Goal: Transaction & Acquisition: Download file/media

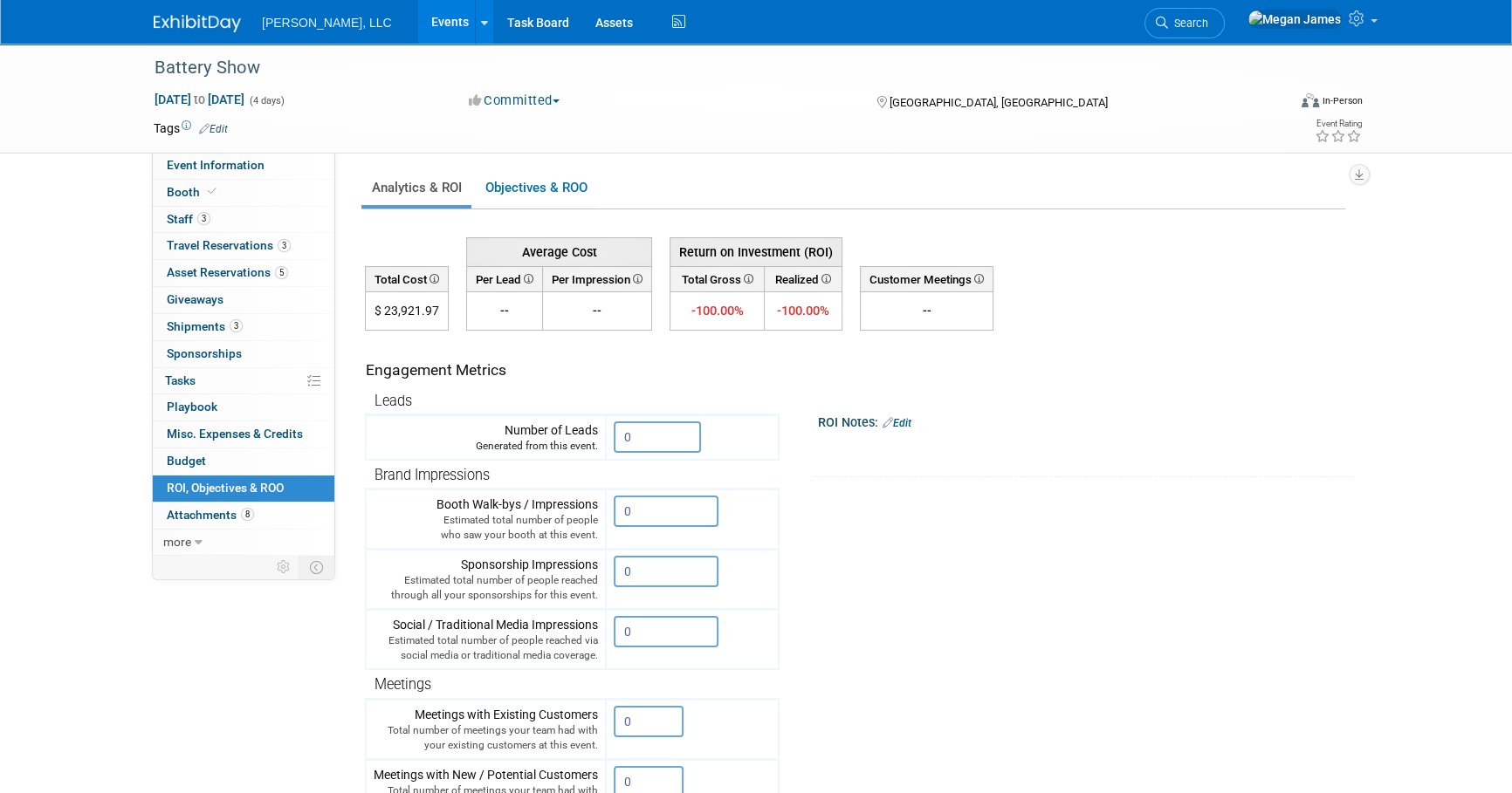
drag, startPoint x: 1369, startPoint y: 544, endPoint x: 1360, endPoint y: 685, distance: 141.3
click at [1369, 544] on div "Event Information Event Info Booth Booth 3 Staff 3 Staff 3 Travel Reservations …" at bounding box center [756, 537] width 1230 height 988
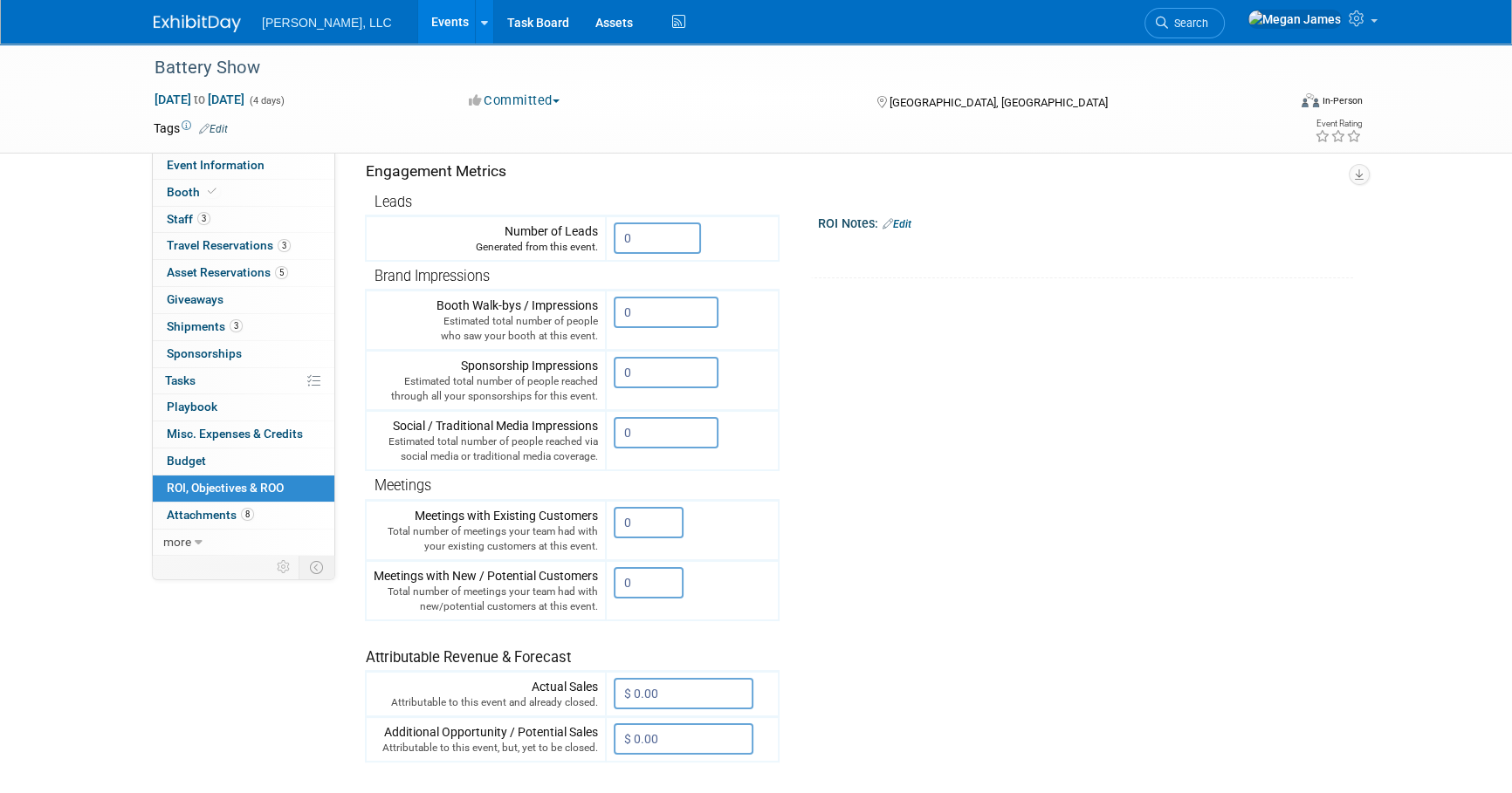
scroll to position [316, 0]
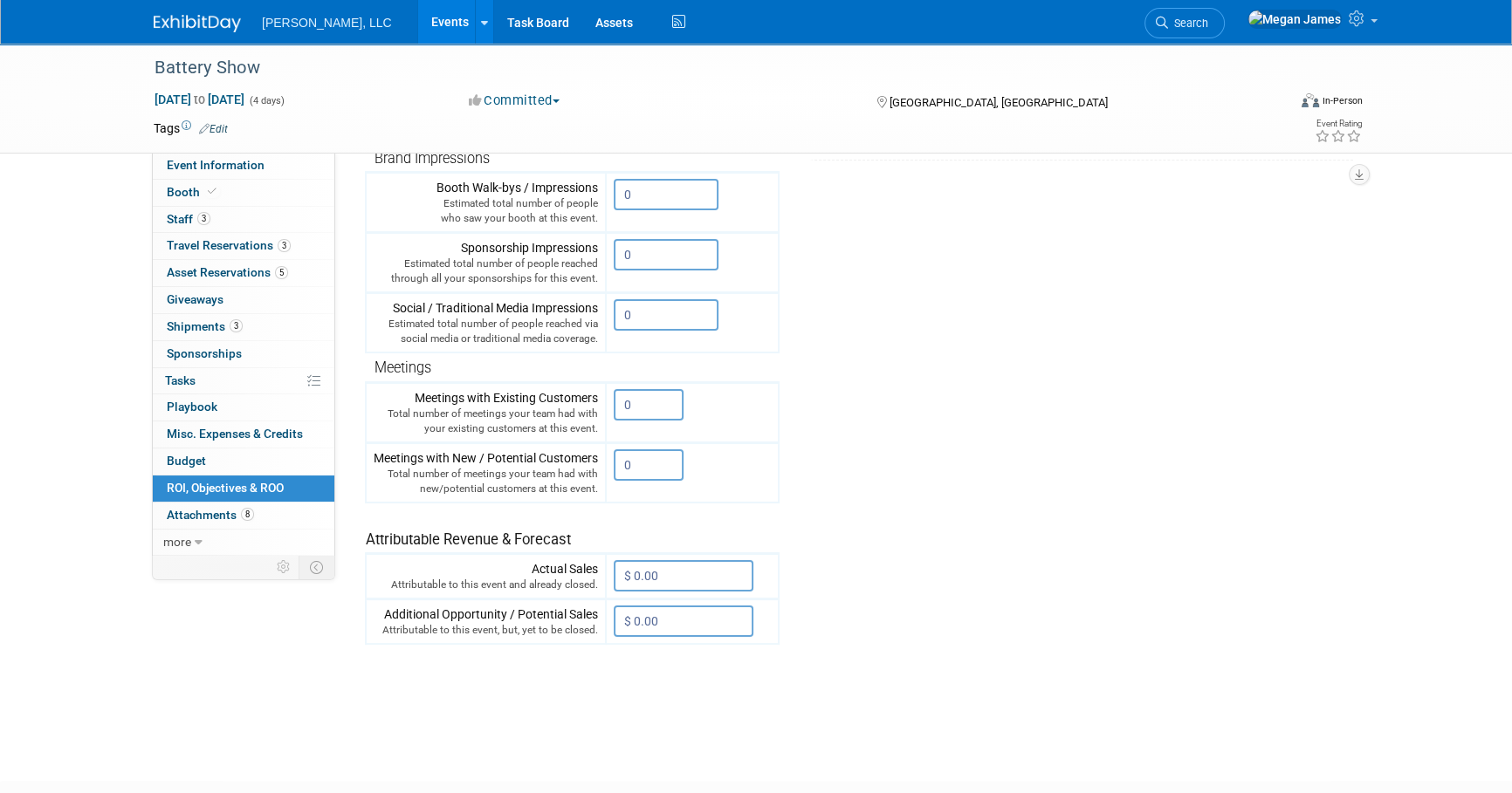
click at [1323, 678] on div "Average Cost Return on Investment (ROI) -- -- %" at bounding box center [854, 313] width 980 height 804
click at [1166, 559] on tr "Engagement Metrics Leads Generated from this event. 0 X Brand Impressions 0" at bounding box center [854, 330] width 980 height 631
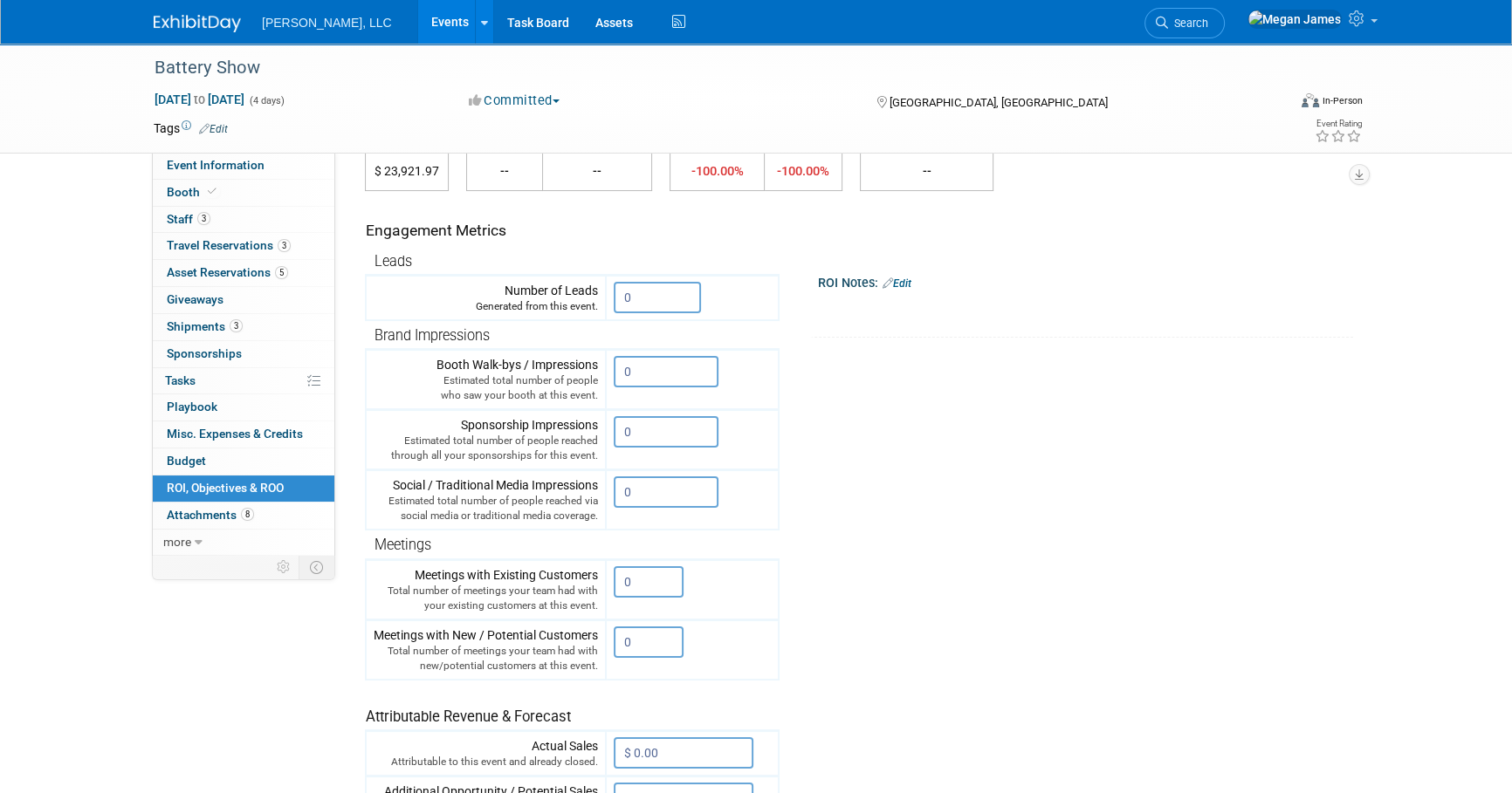
scroll to position [0, 0]
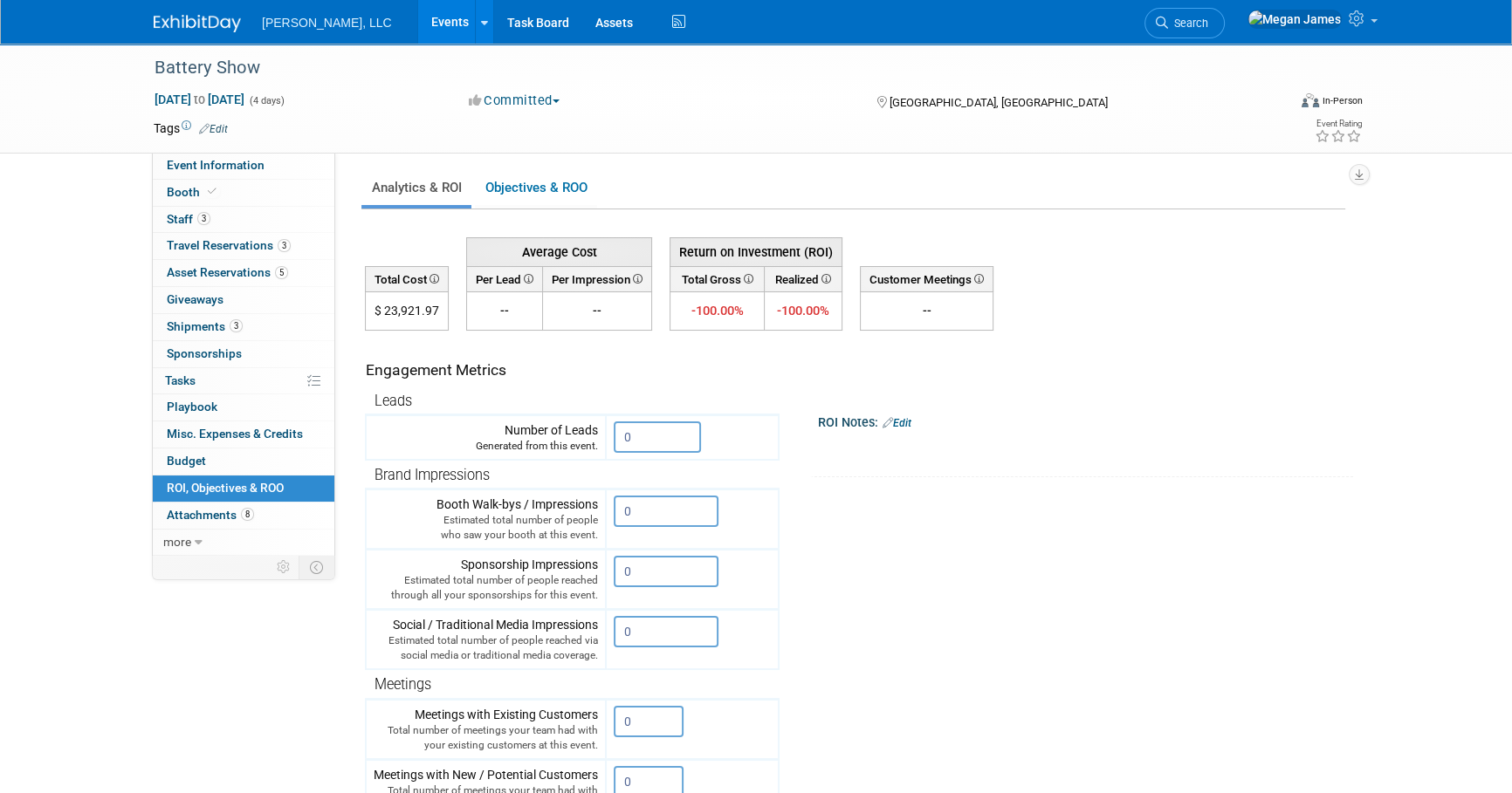
click at [1158, 594] on tr "Engagement Metrics Leads Generated from this event. 0 X Brand Impressions 0" at bounding box center [854, 646] width 980 height 631
click at [418, 18] on link "Events" at bounding box center [450, 22] width 64 height 43
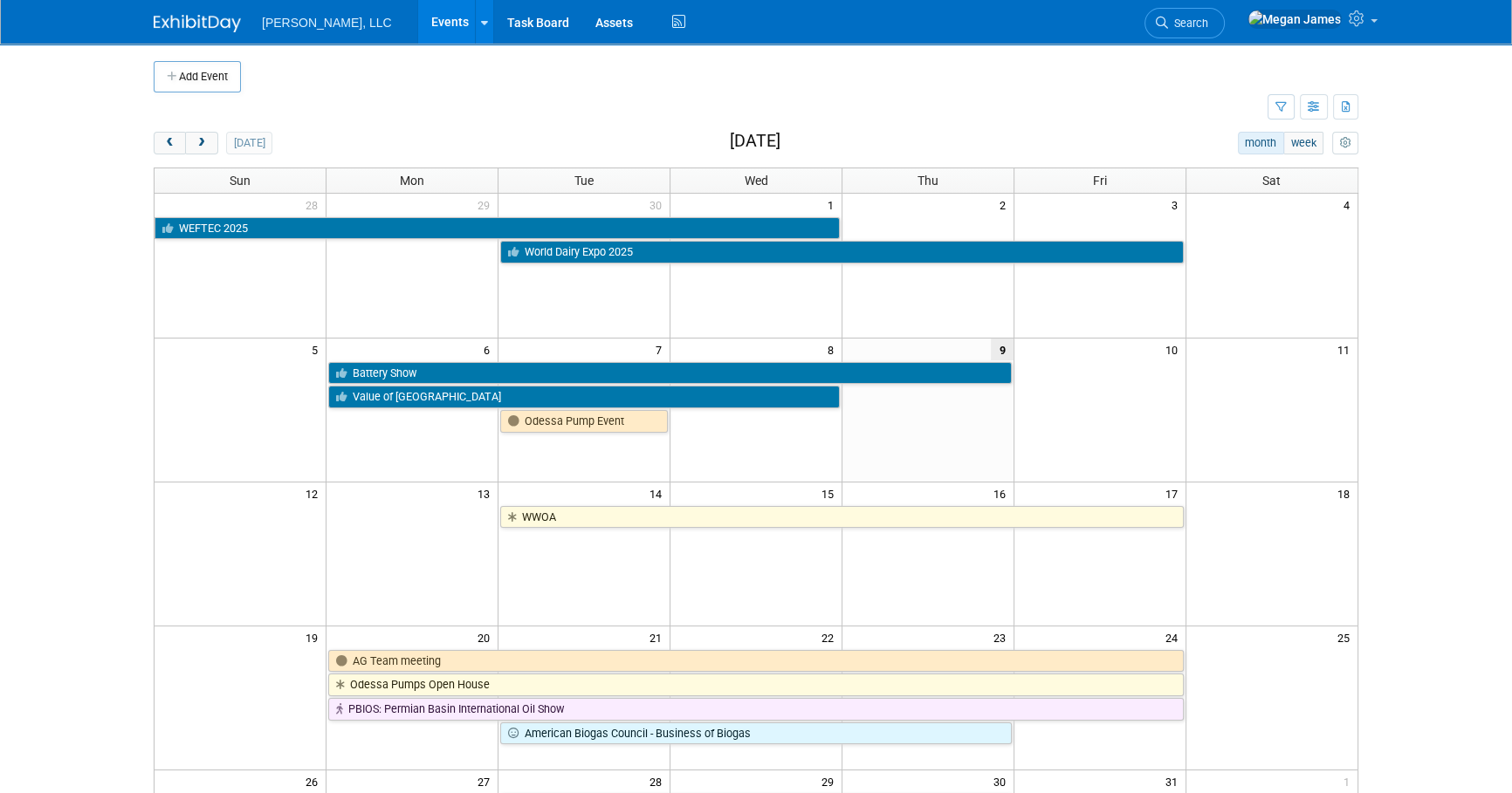
click at [885, 133] on div "[DATE] month week [DATE]" at bounding box center [756, 143] width 1205 height 24
drag, startPoint x: 681, startPoint y: 139, endPoint x: 894, endPoint y: 139, distance: 213.0
click at [894, 139] on div "[DATE] month week [DATE]" at bounding box center [756, 143] width 1205 height 24
click at [1445, 213] on body "[PERSON_NAME], LLC Events Add Event Bulk Upload Events Shareable Event Boards R…" at bounding box center [756, 396] width 1512 height 793
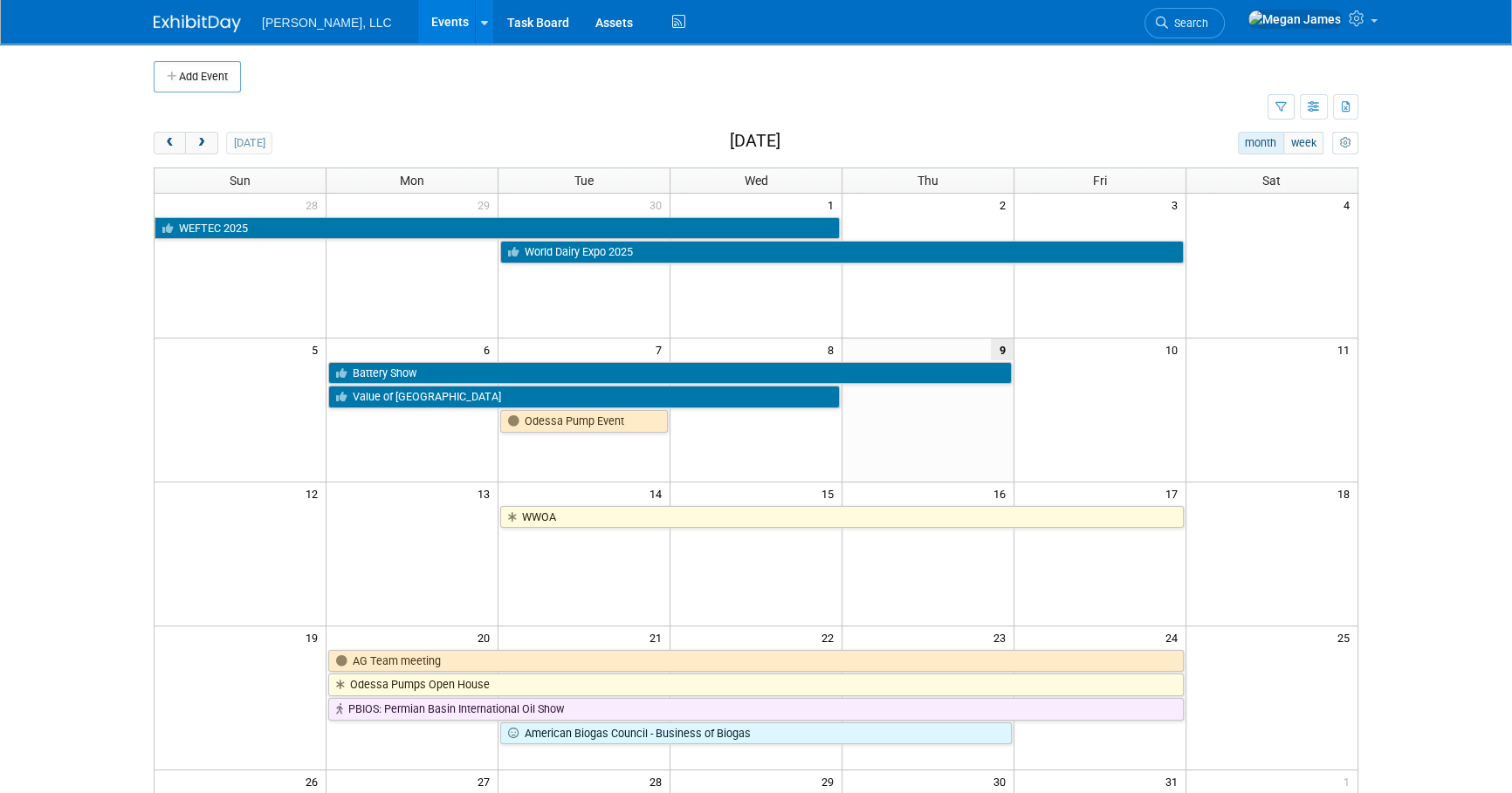
click at [1427, 283] on body "Boerger, LLC Events Add Event Bulk Upload Events Shareable Event Boards Recentl…" at bounding box center [756, 396] width 1512 height 793
click at [1318, 112] on icon "button" at bounding box center [1314, 107] width 13 height 11
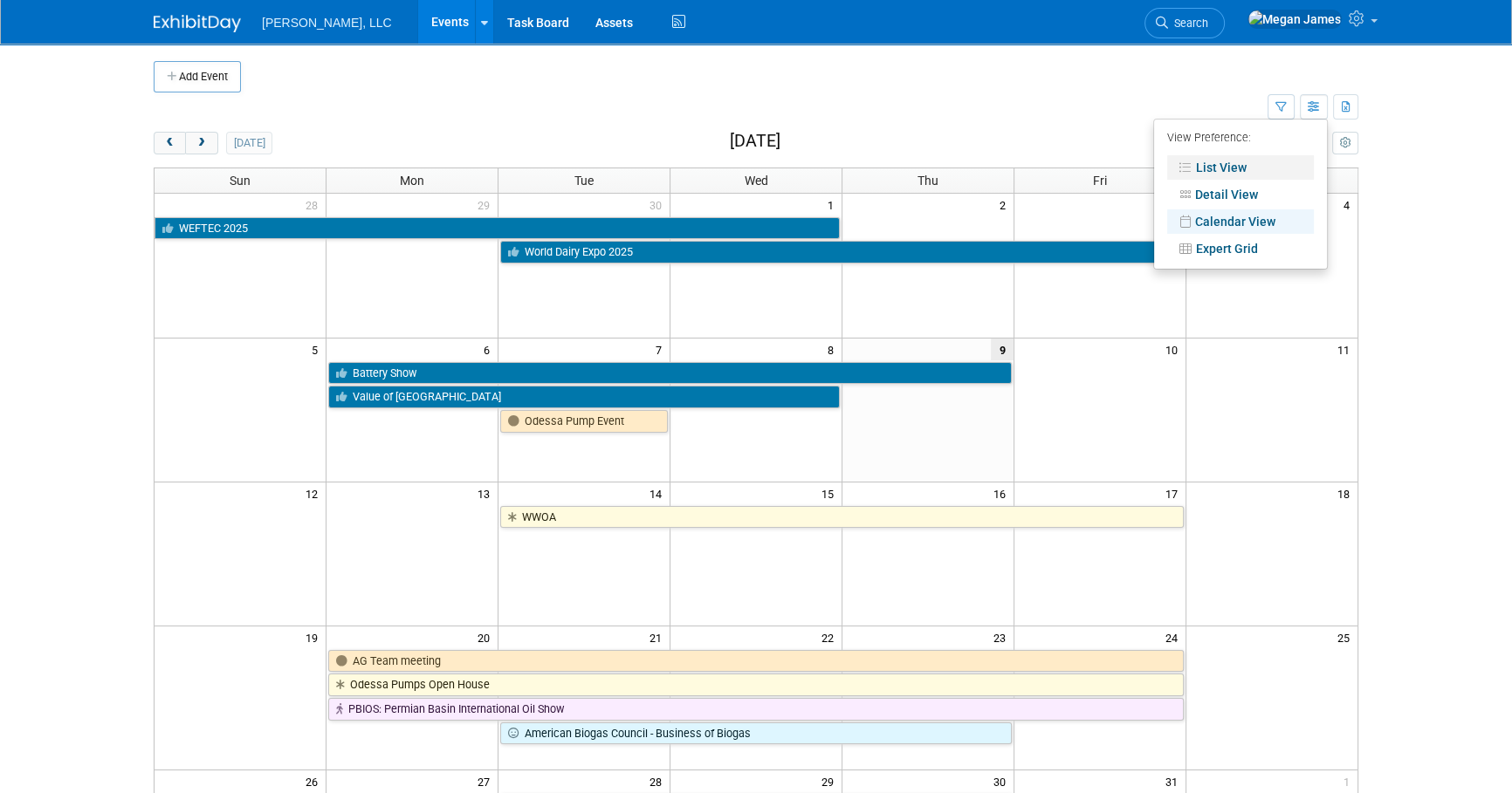
click at [1233, 171] on link "List View" at bounding box center [1241, 168] width 147 height 24
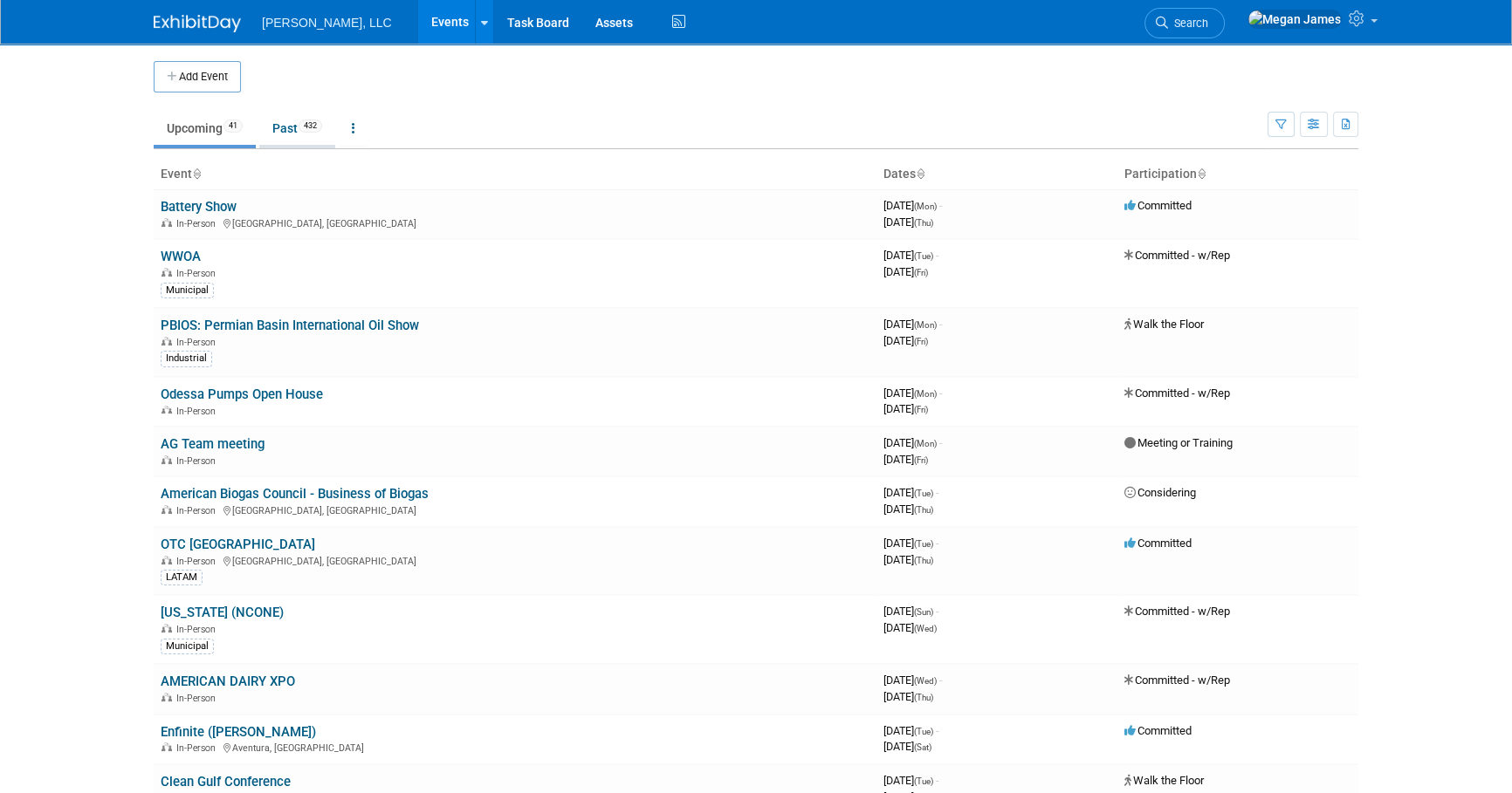
click at [271, 136] on link "Past 432" at bounding box center [297, 128] width 76 height 33
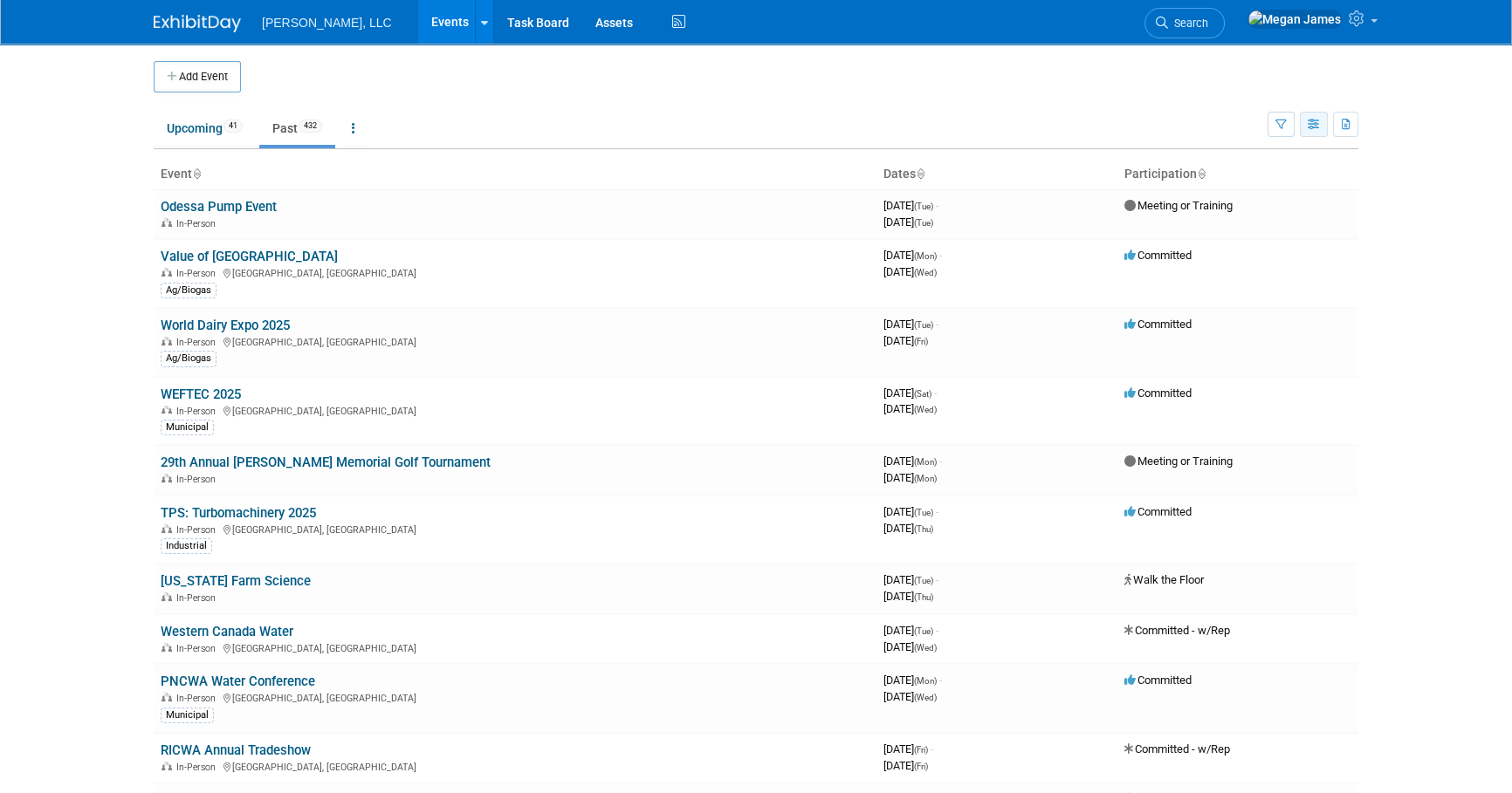
click at [1324, 124] on button "button" at bounding box center [1314, 124] width 28 height 25
click at [1287, 126] on button "button" at bounding box center [1280, 124] width 27 height 25
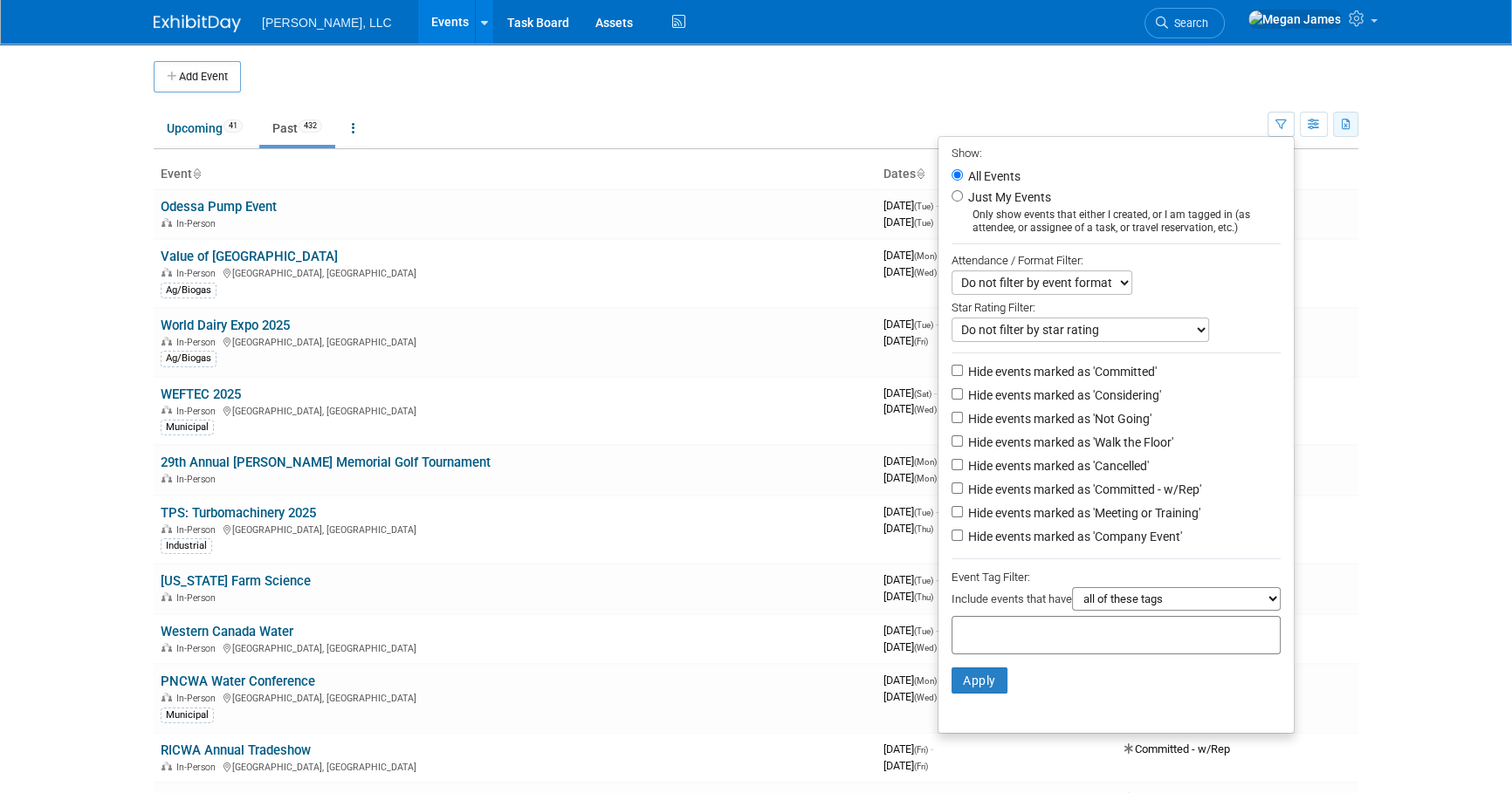
click at [1344, 124] on icon "button" at bounding box center [1346, 125] width 9 height 11
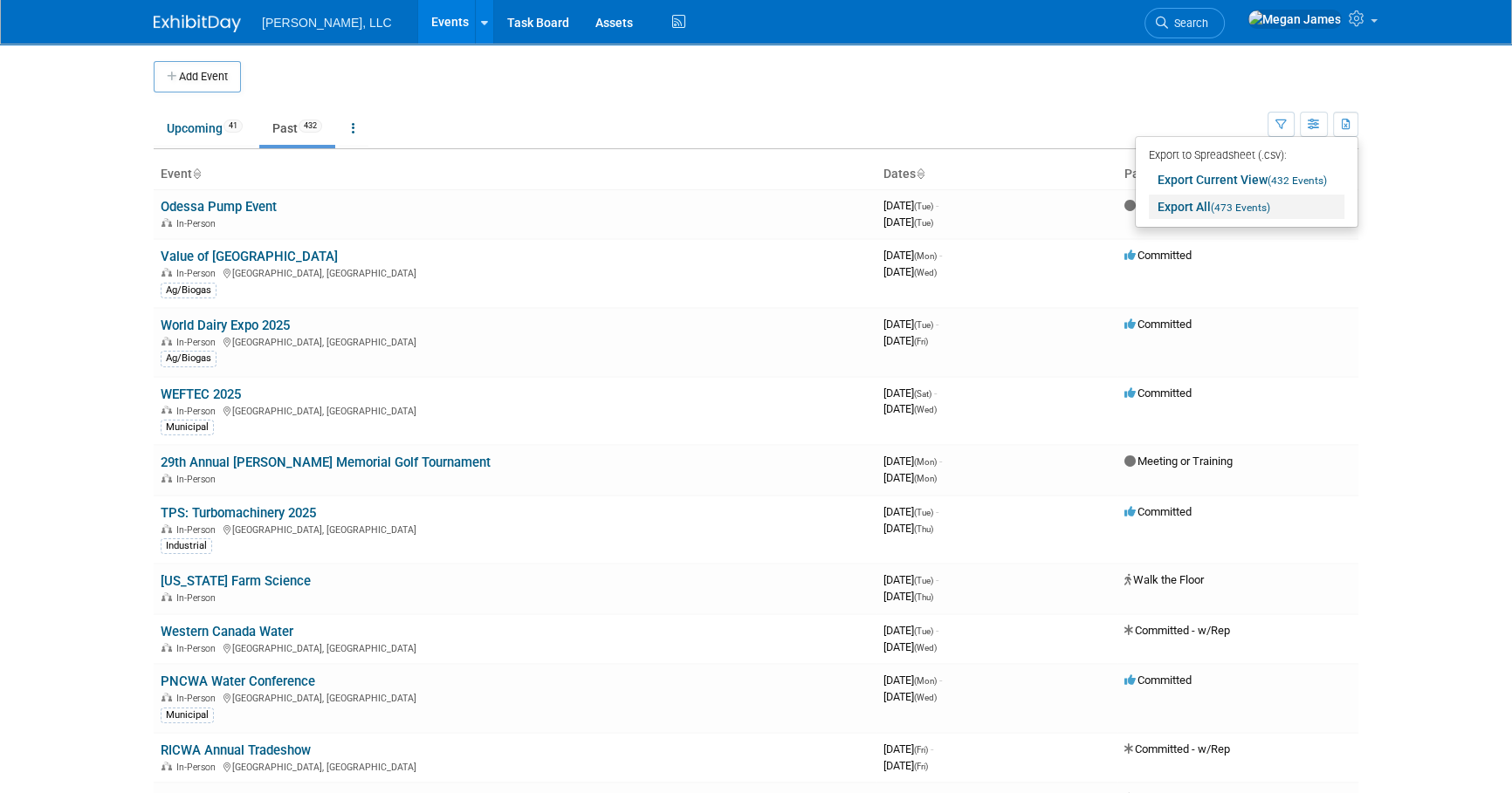
click at [1285, 208] on link "Export All (473 Events)" at bounding box center [1246, 207] width 196 height 24
